Goal: Find specific page/section: Find specific page/section

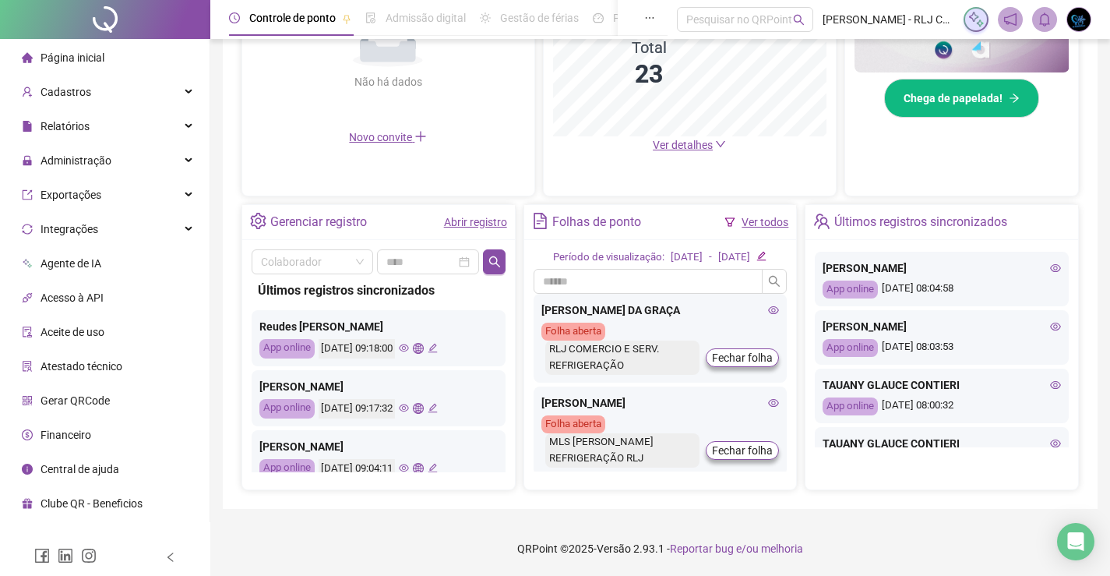
scroll to position [545, 0]
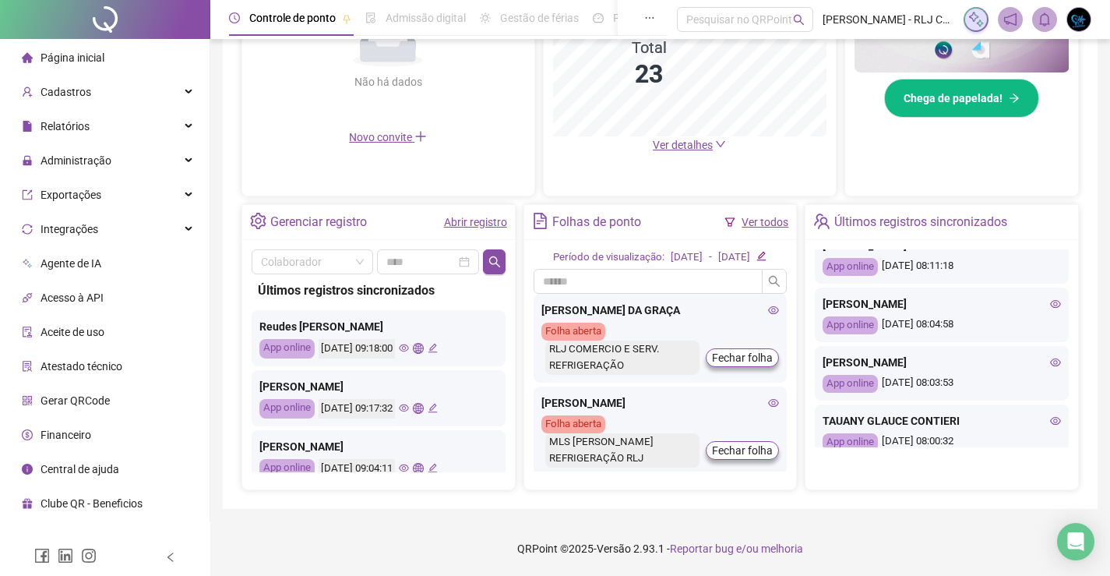
click at [1050, 365] on icon "eye" at bounding box center [1055, 362] width 11 height 11
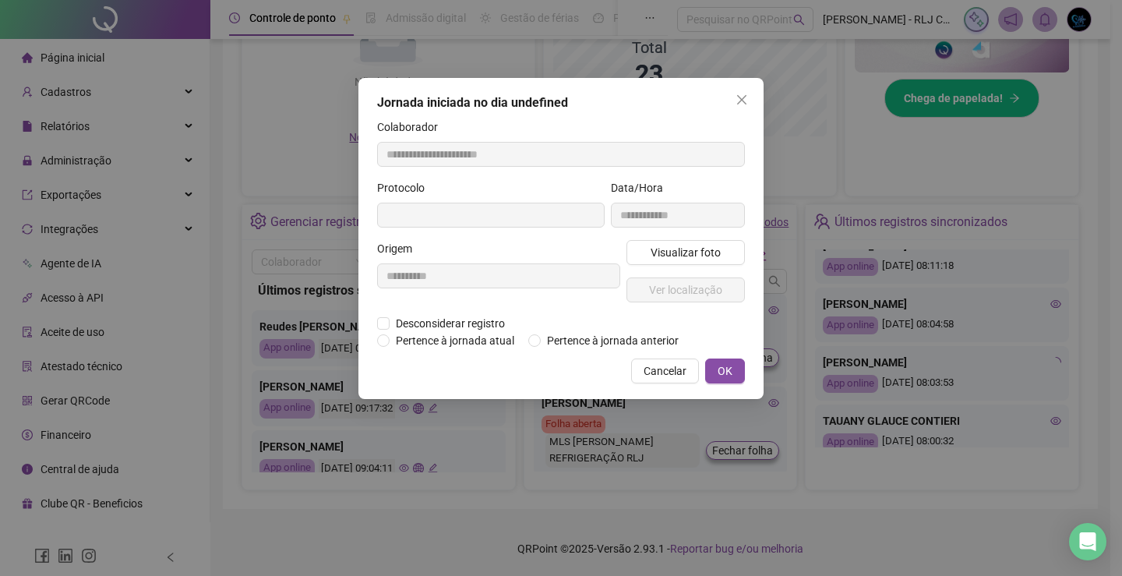
type input "**********"
click at [695, 287] on span "Ver localização" at bounding box center [685, 289] width 73 height 17
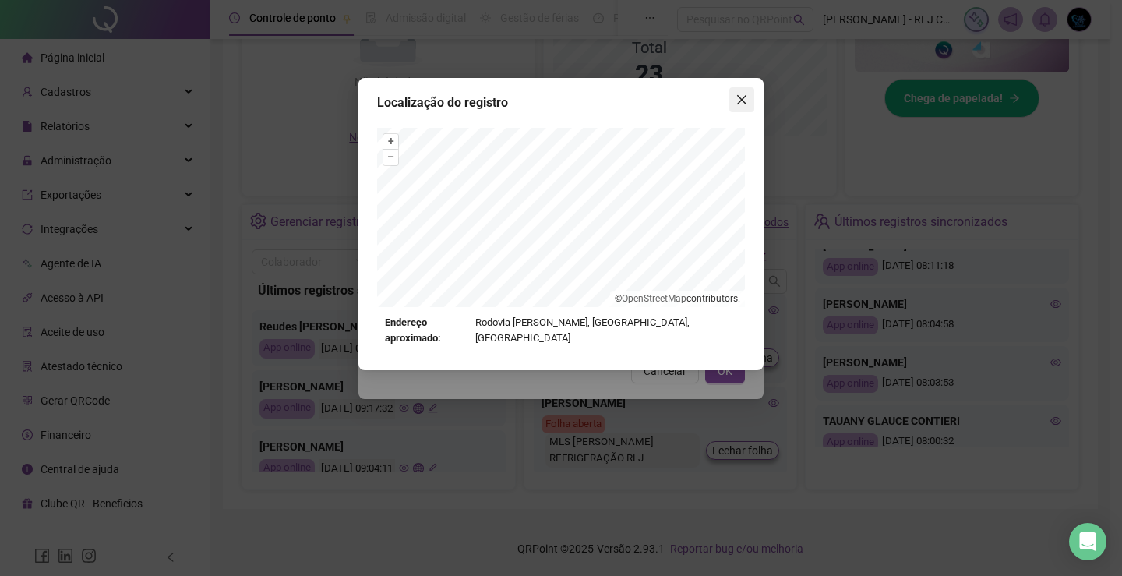
click at [744, 101] on icon "close" at bounding box center [741, 99] width 9 height 9
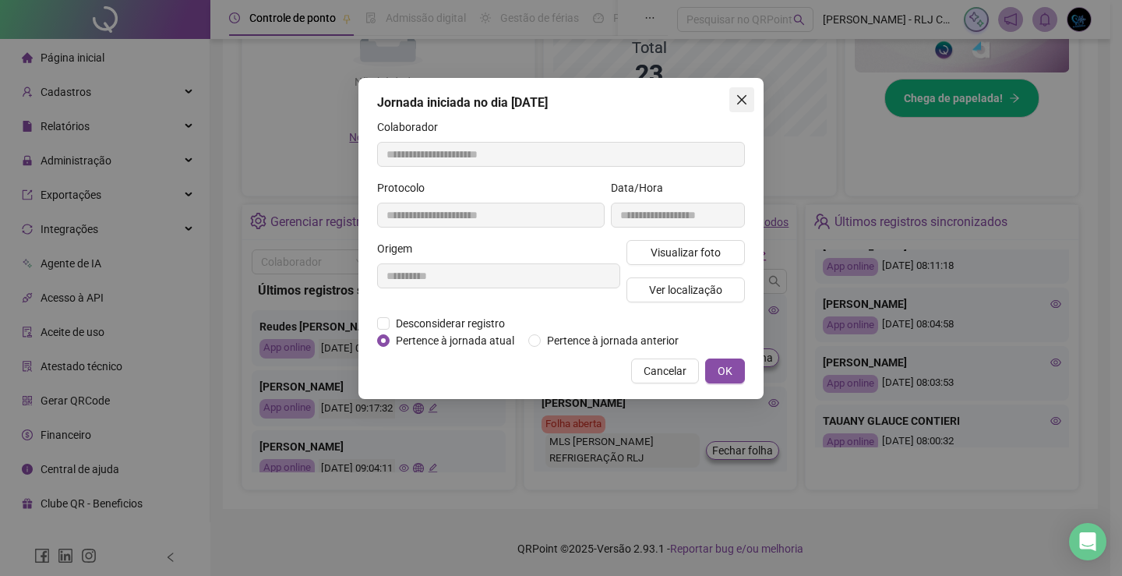
click at [738, 97] on icon "close" at bounding box center [741, 99] width 12 height 12
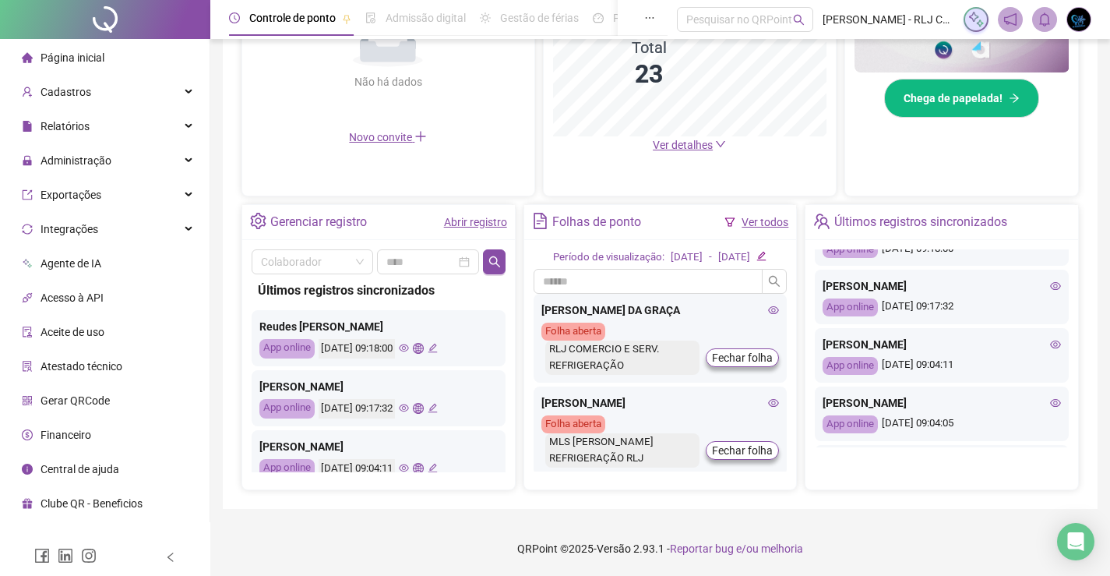
scroll to position [0, 0]
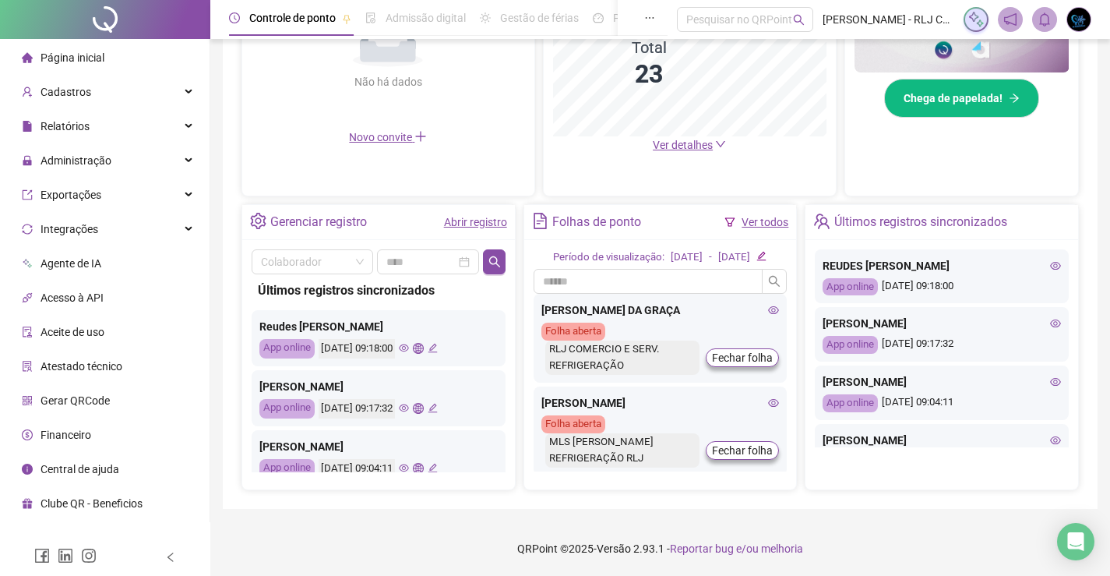
click at [1050, 318] on icon "eye" at bounding box center [1055, 323] width 11 height 11
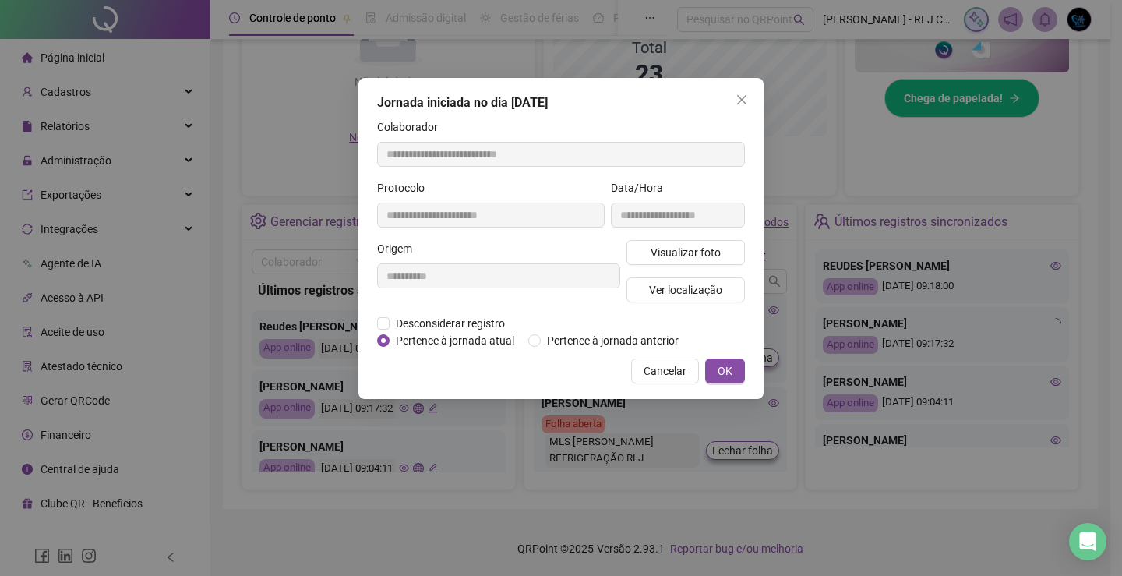
type input "**********"
click at [684, 278] on button "Ver localização" at bounding box center [685, 289] width 118 height 25
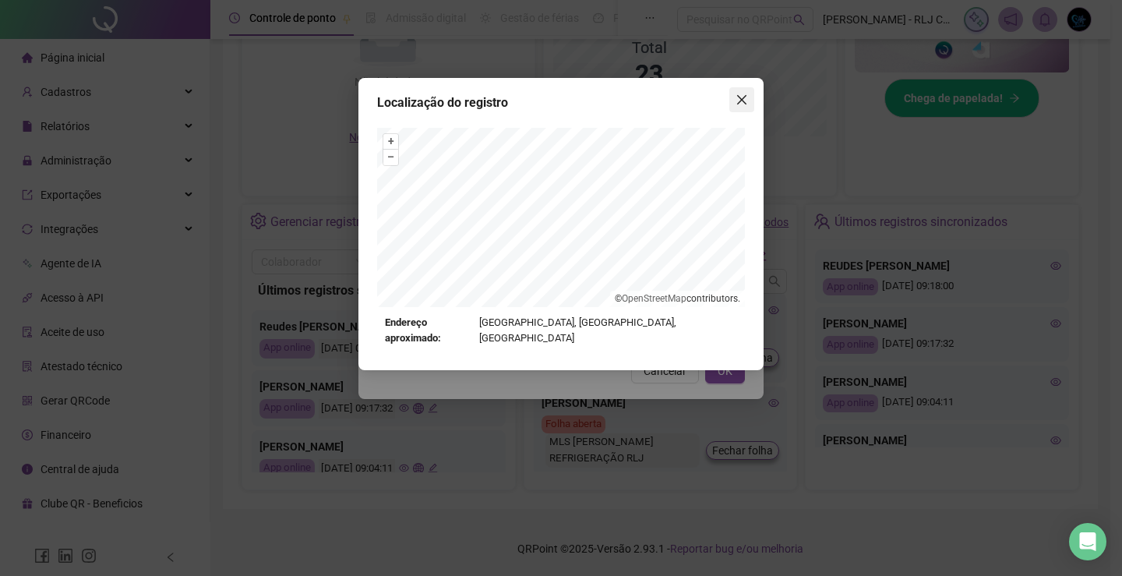
click at [737, 90] on button "Close" at bounding box center [741, 99] width 25 height 25
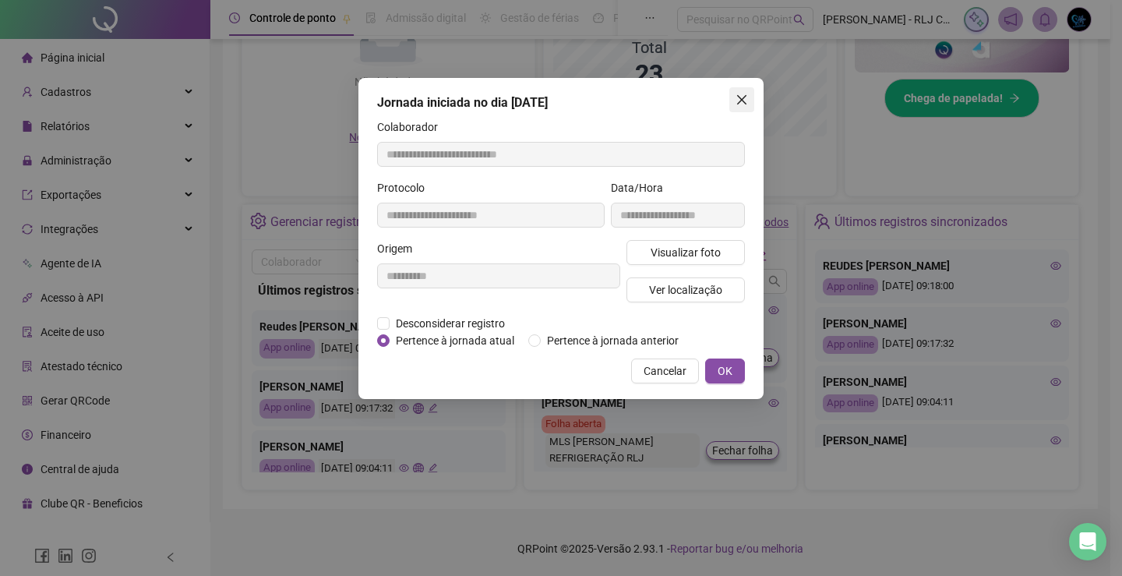
click at [739, 99] on icon "close" at bounding box center [741, 99] width 12 height 12
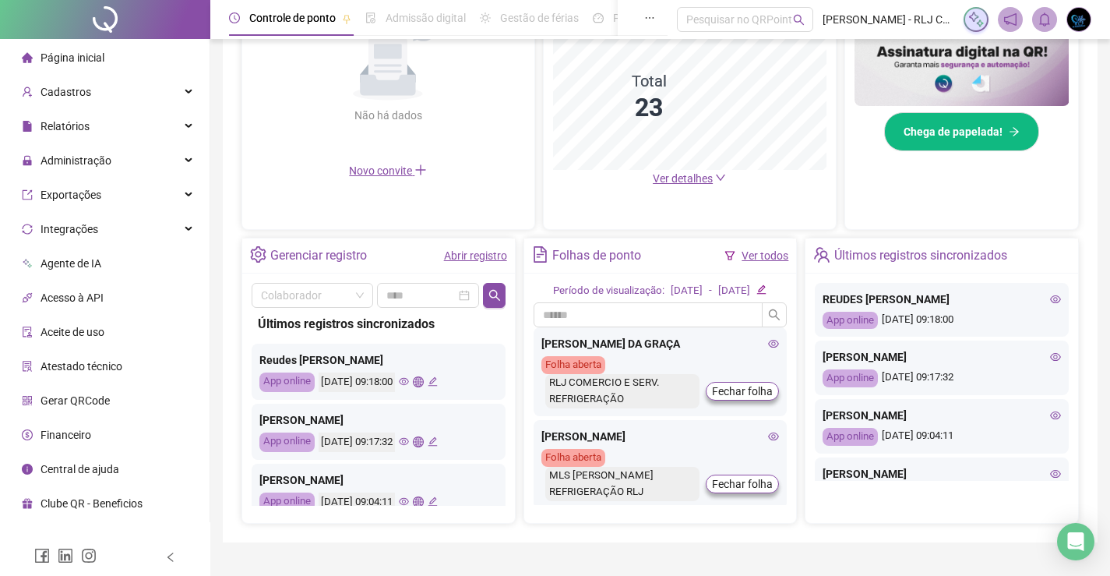
scroll to position [376, 0]
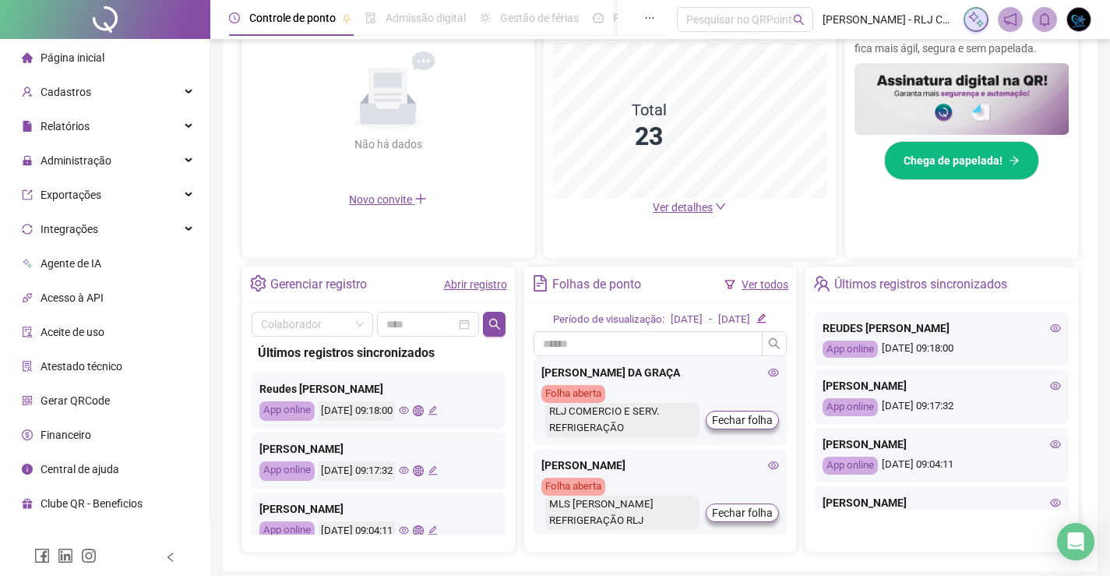
click at [1050, 326] on icon "eye" at bounding box center [1055, 327] width 11 height 8
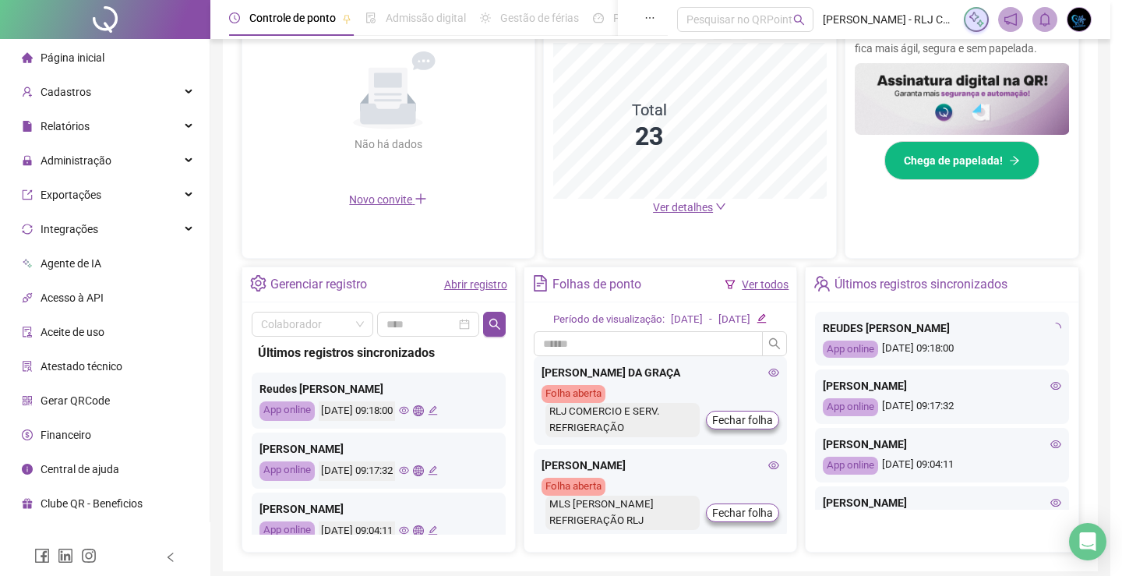
type input "**********"
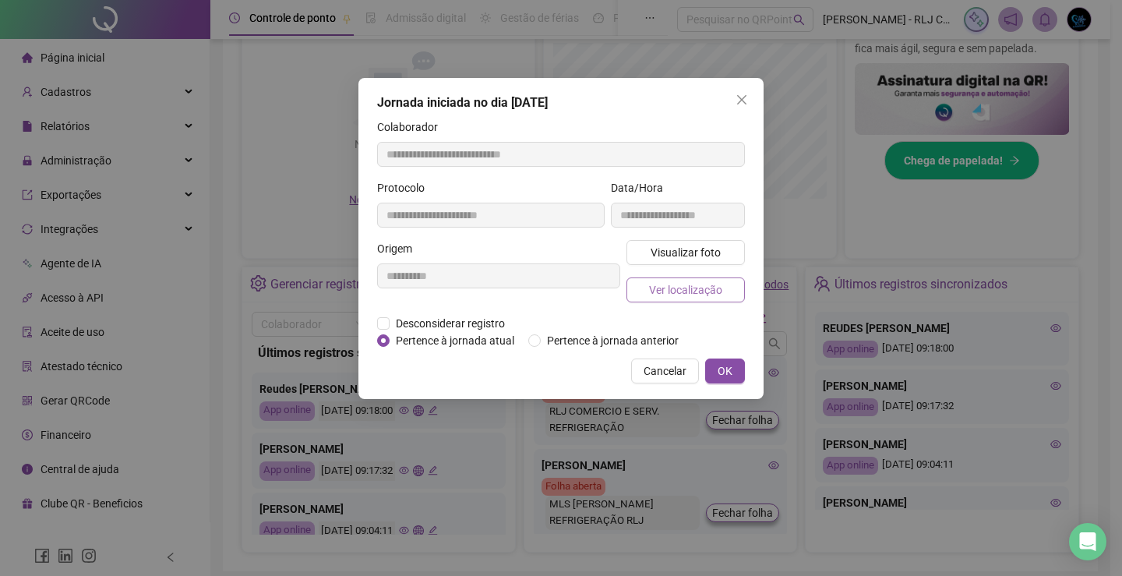
click at [710, 297] on span "Ver localização" at bounding box center [685, 289] width 73 height 17
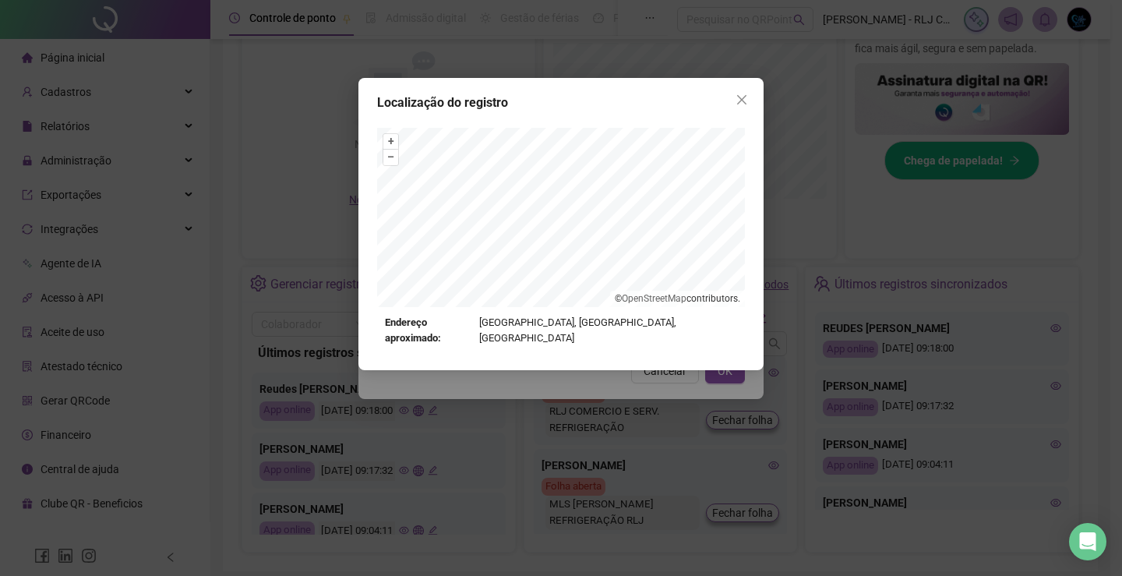
click at [739, 97] on icon "close" at bounding box center [741, 99] width 9 height 9
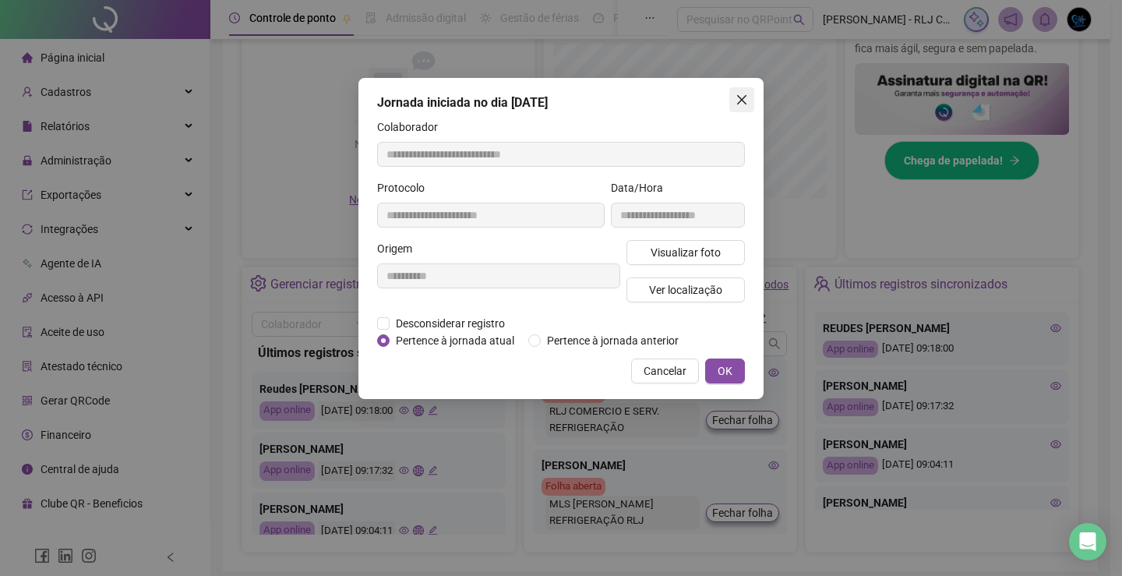
click at [741, 97] on icon "close" at bounding box center [741, 99] width 12 height 12
